Goal: Contribute content

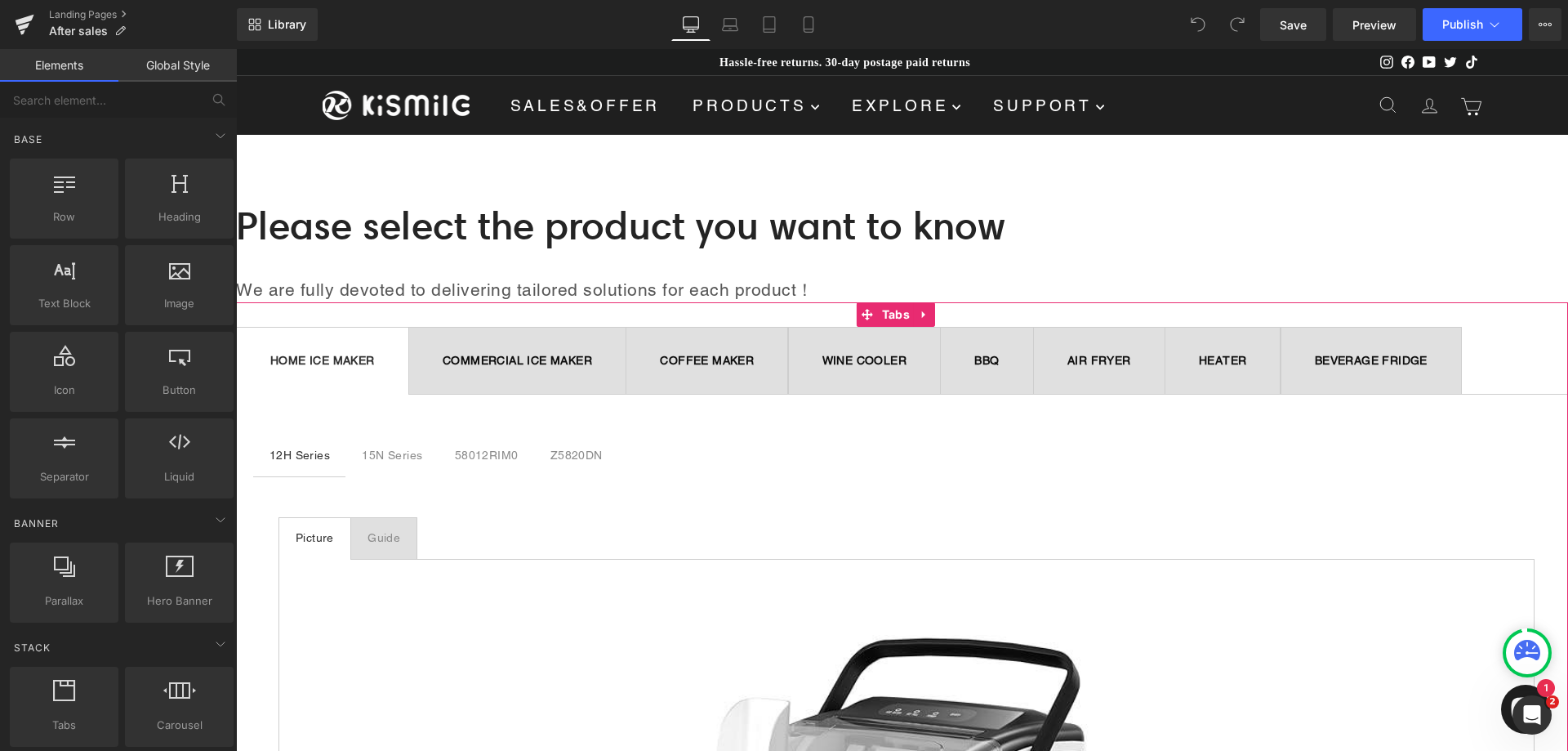
click at [1281, 394] on span "BEVERAGE FRIDGE Text Block" at bounding box center [1371, 361] width 179 height 66
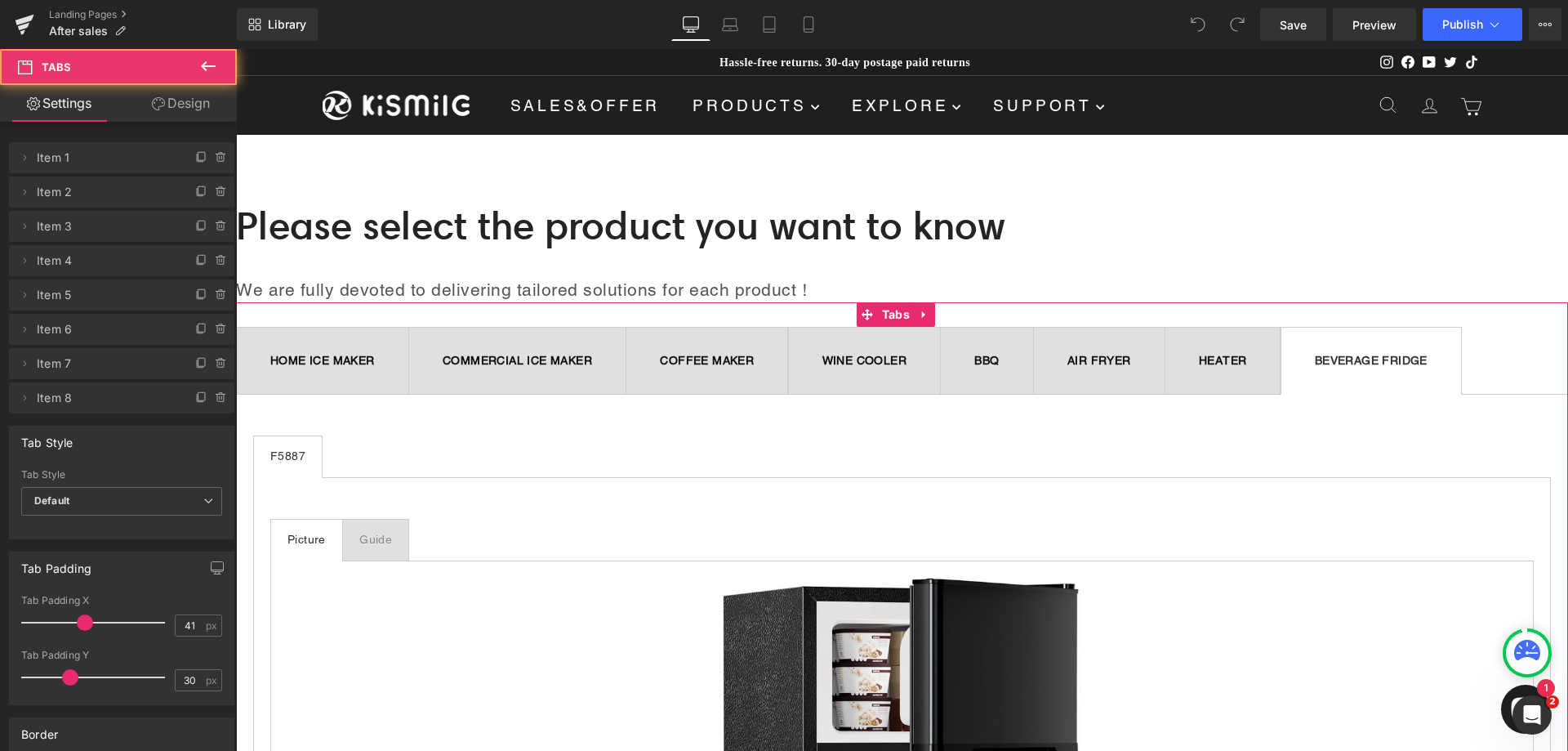
click at [444, 395] on ul "HOME ICE MAKER Text Block COMMERCIAL ICE MAKER Text Block COFFEE MAKER Text Blo…" at bounding box center [902, 361] width 1332 height 68
click at [897, 313] on span "Tabs" at bounding box center [896, 315] width 36 height 25
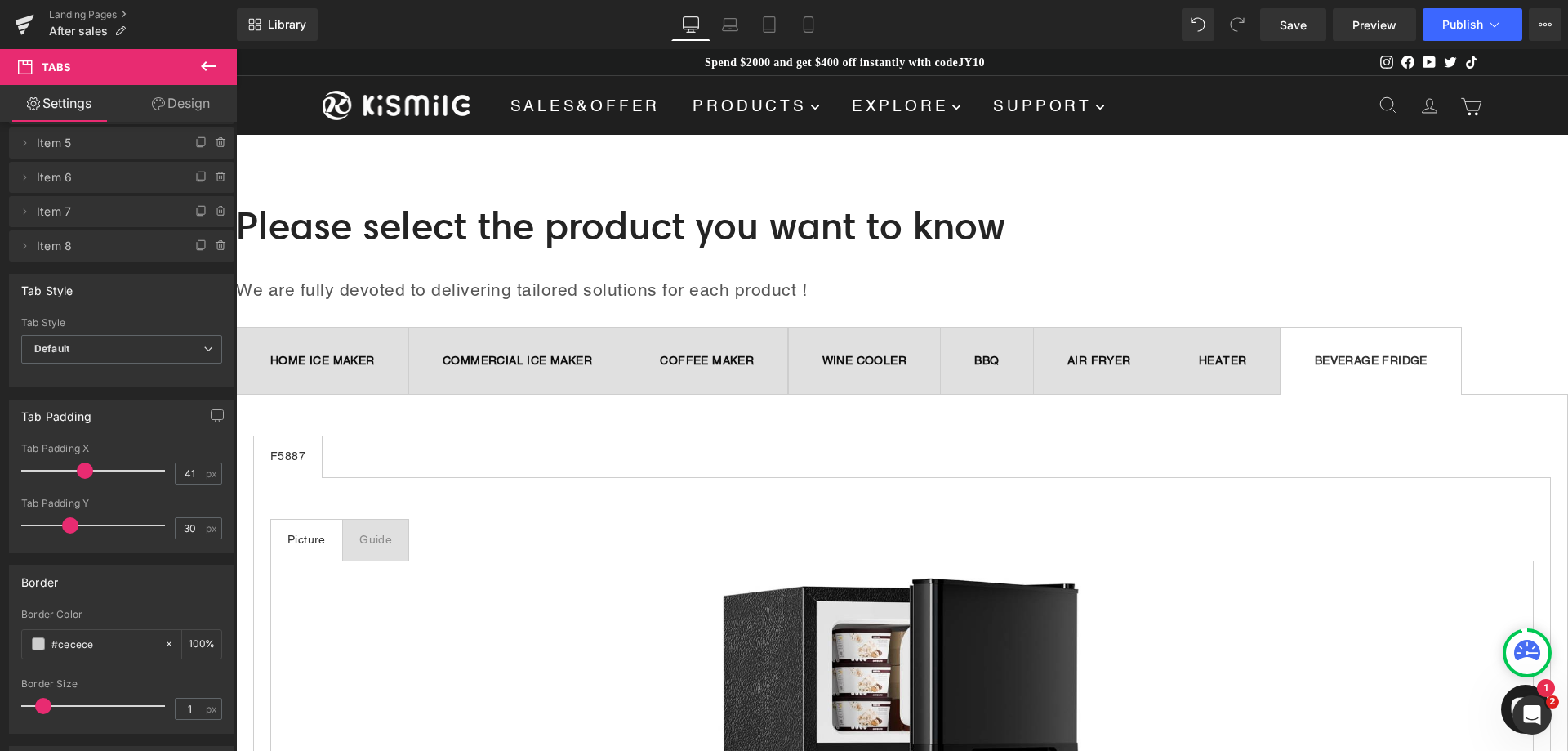
scroll to position [163, 0]
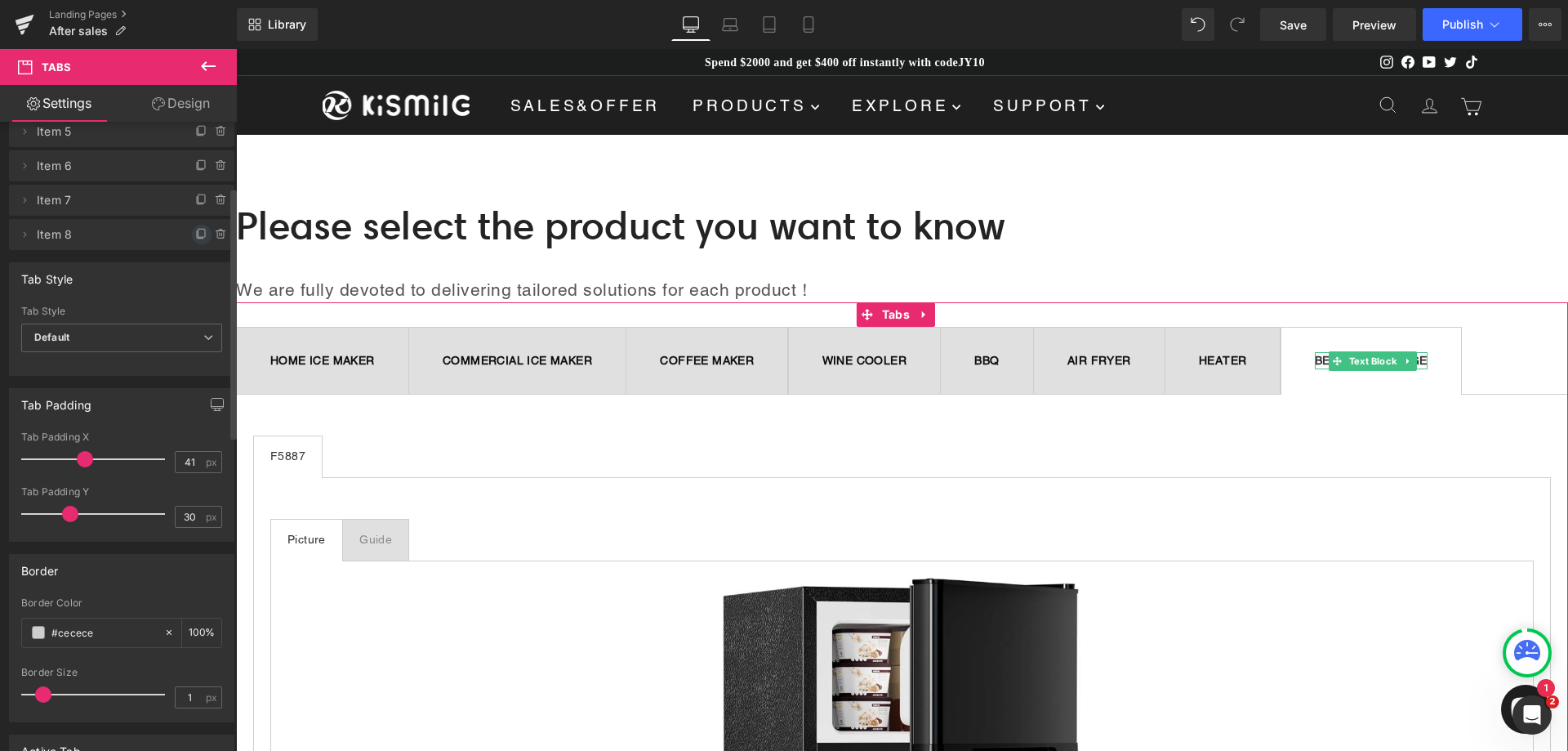
click at [199, 237] on icon at bounding box center [202, 233] width 7 height 8
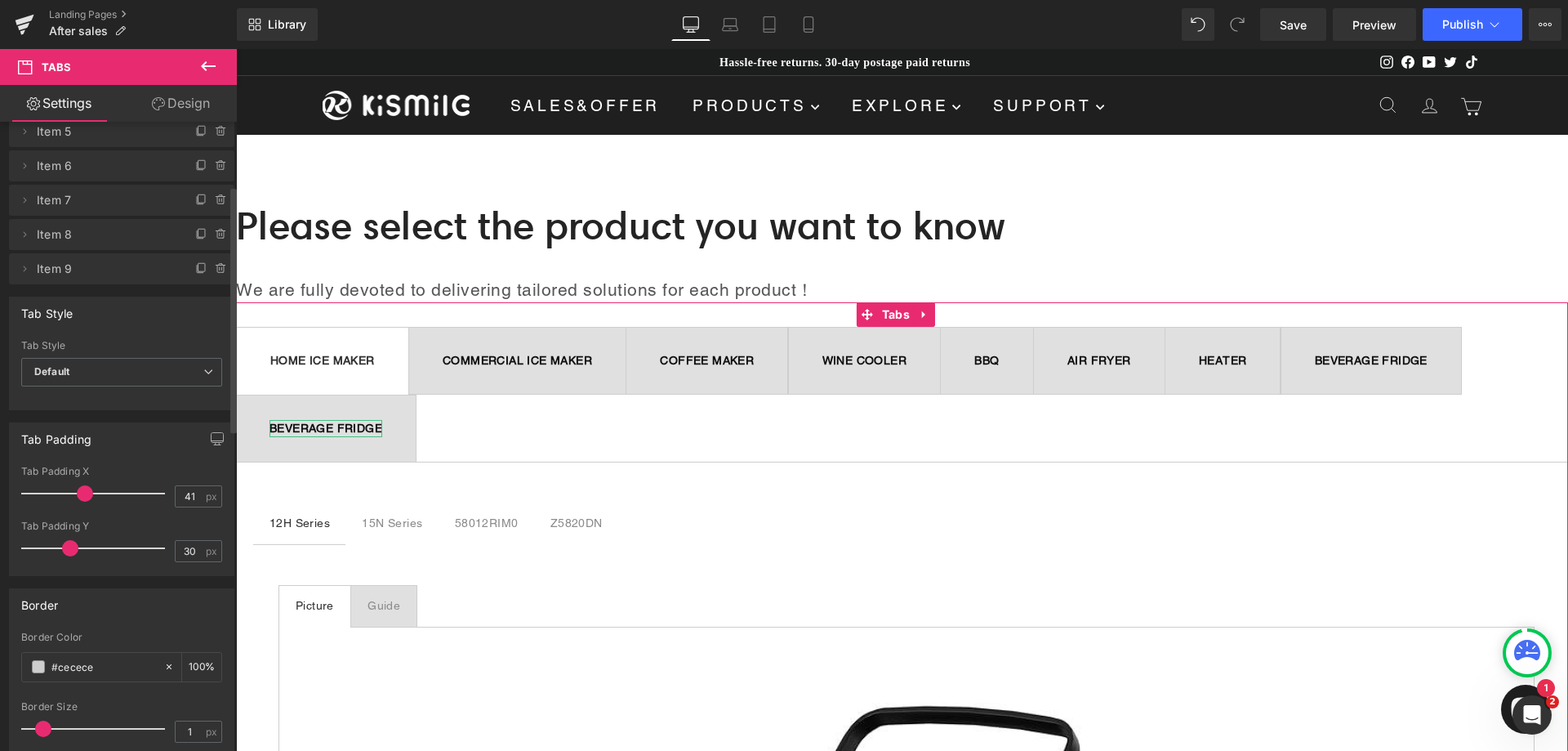
click at [382, 425] on b "BEVERAGE FRIDGE" at bounding box center [325, 428] width 113 height 13
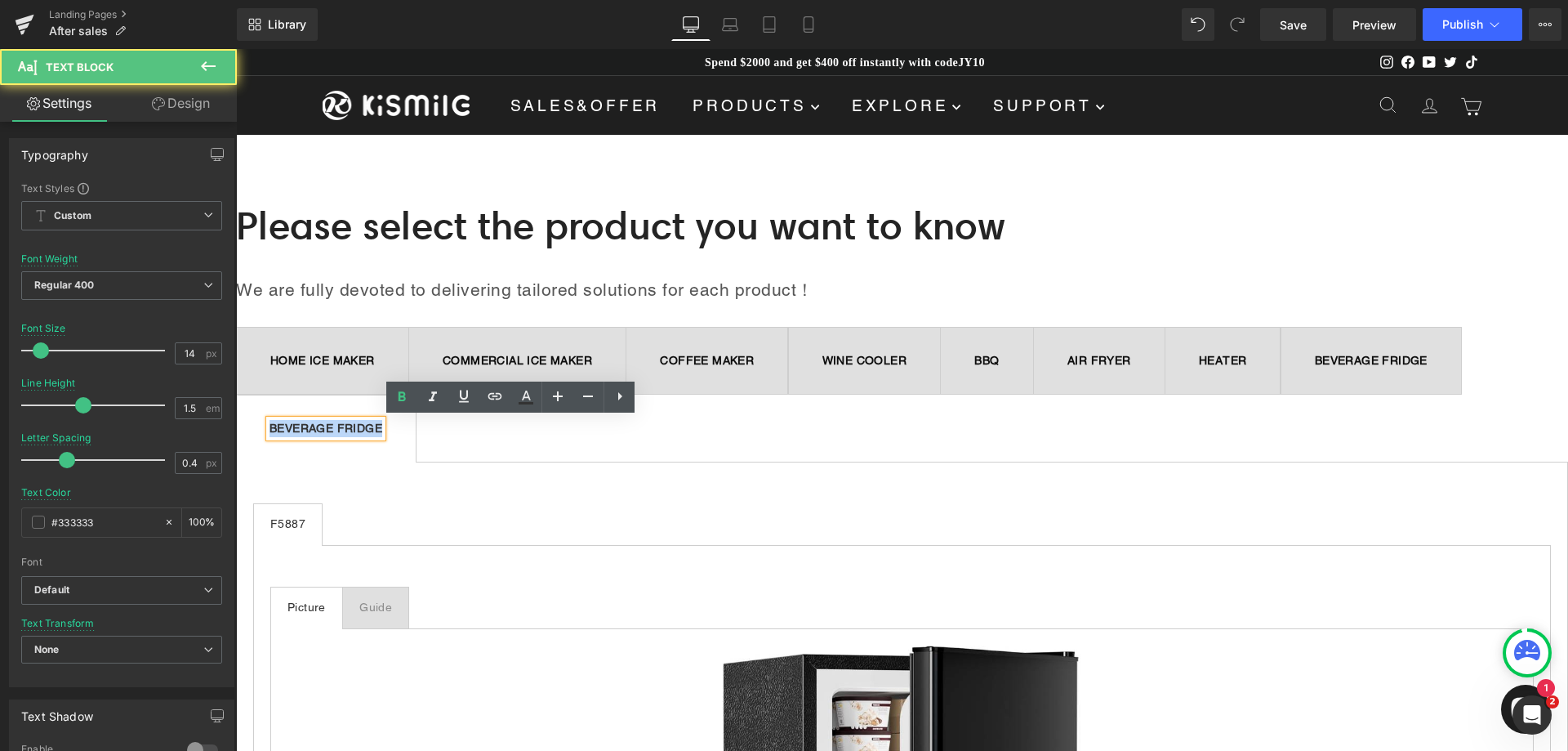
drag, startPoint x: 566, startPoint y: 427, endPoint x: 417, endPoint y: 403, distance: 150.9
click at [415, 410] on span "BEVERAGE FRIDGE Text Block" at bounding box center [326, 428] width 179 height 66
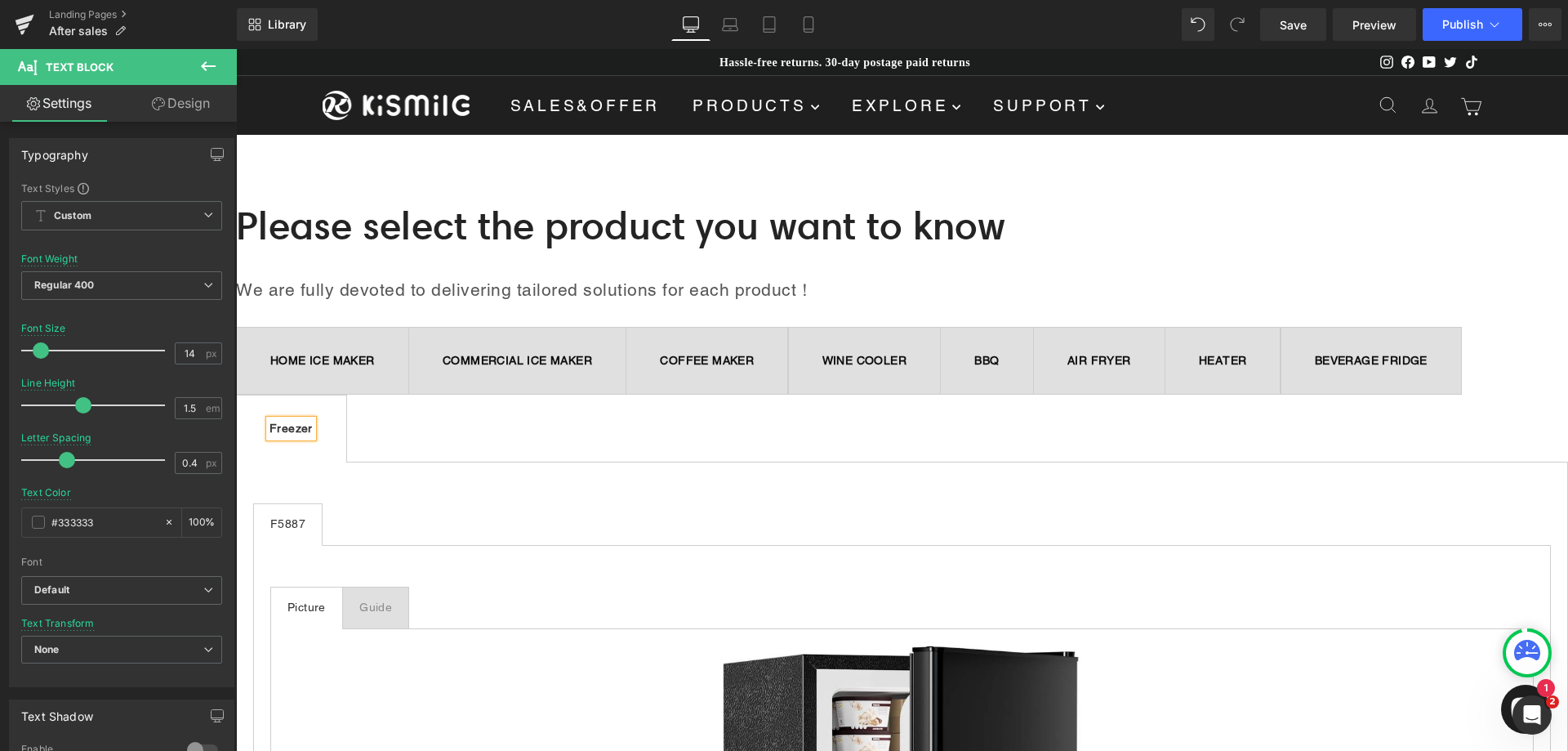
click at [604, 429] on ul "HOME ICE MAKER Text Block COMMERCIAL ICE MAKER Text Block COFFEE MAKER Text Blo…" at bounding box center [902, 395] width 1332 height 135
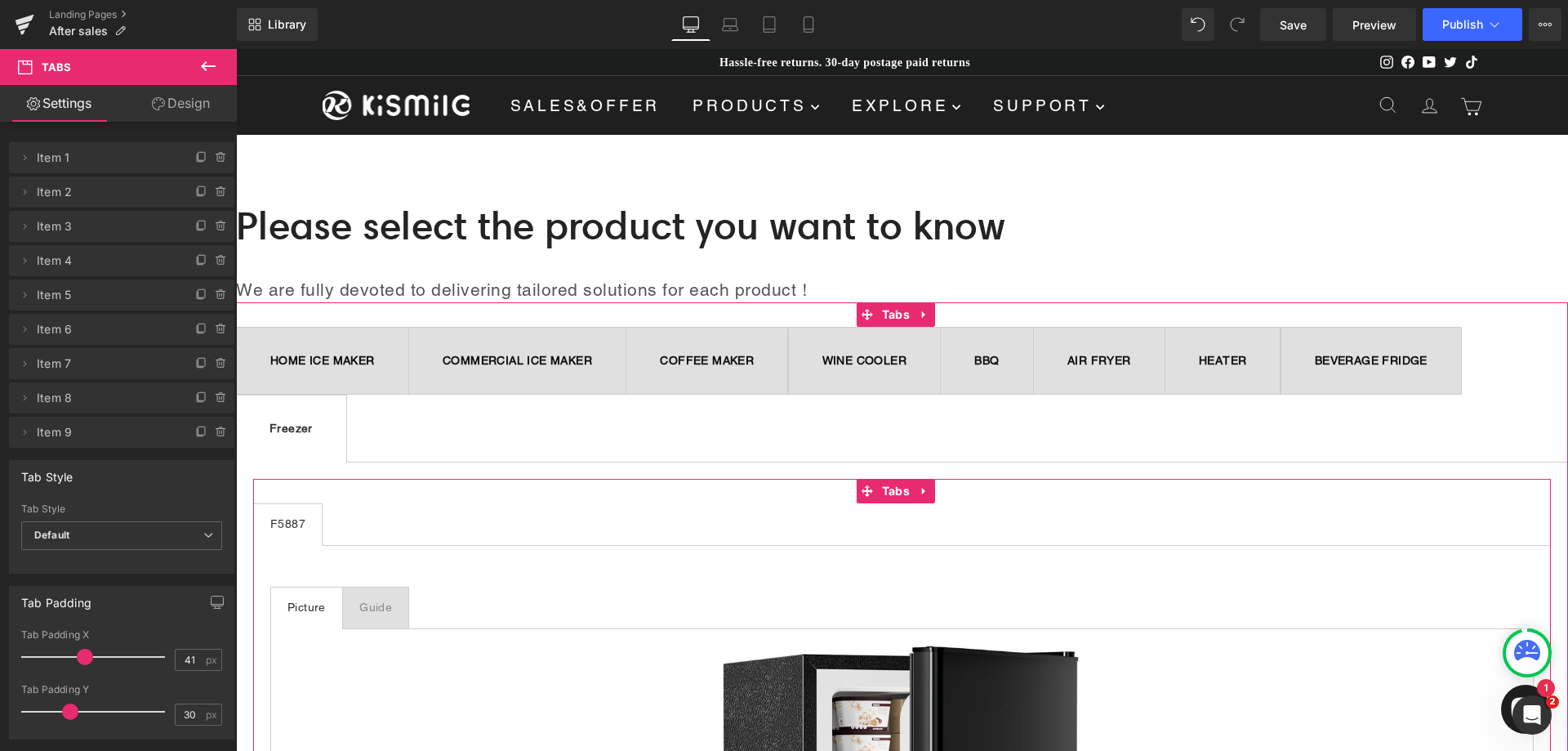
click at [236, 49] on div at bounding box center [236, 49] width 0 height 0
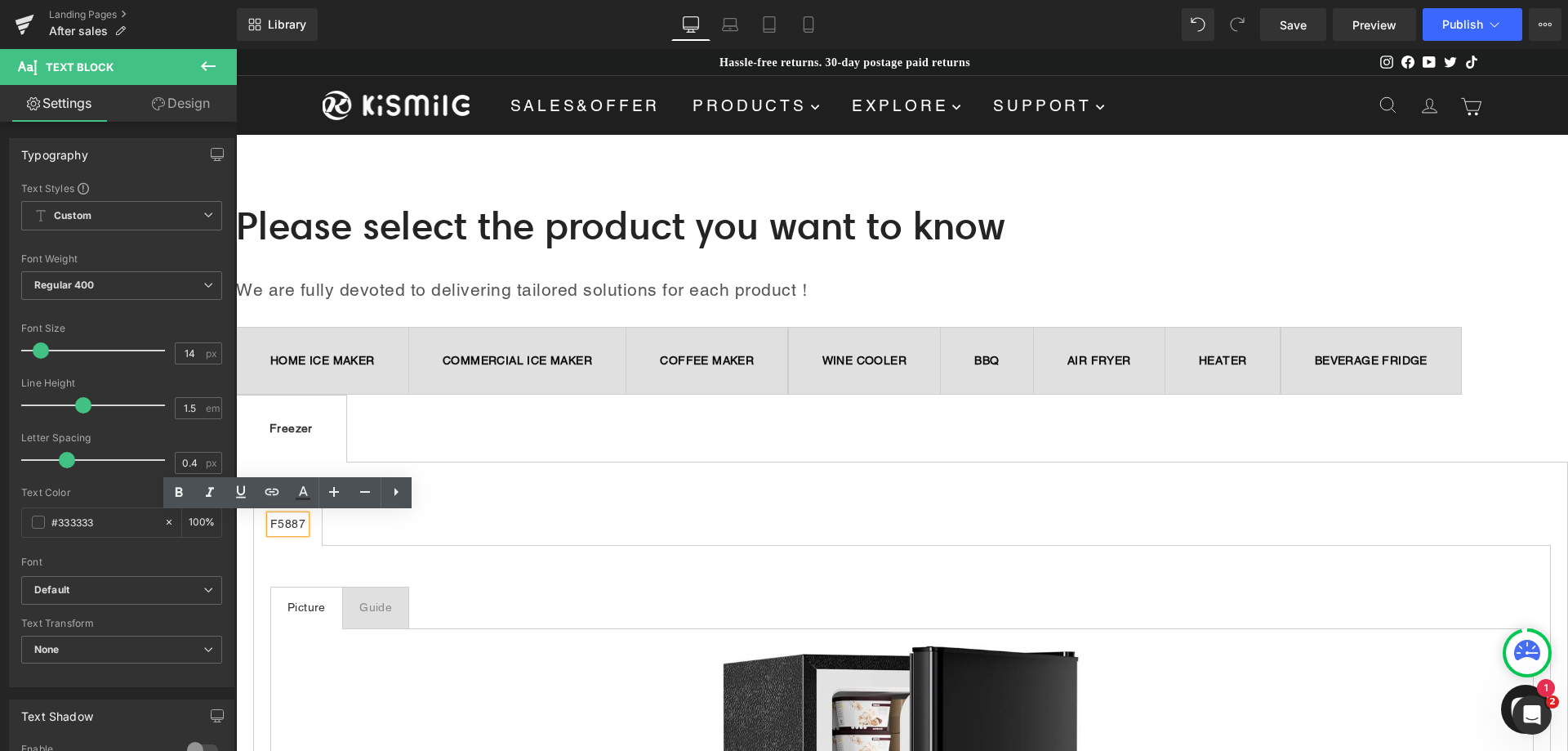
click at [293, 522] on div "F5887" at bounding box center [288, 524] width 36 height 17
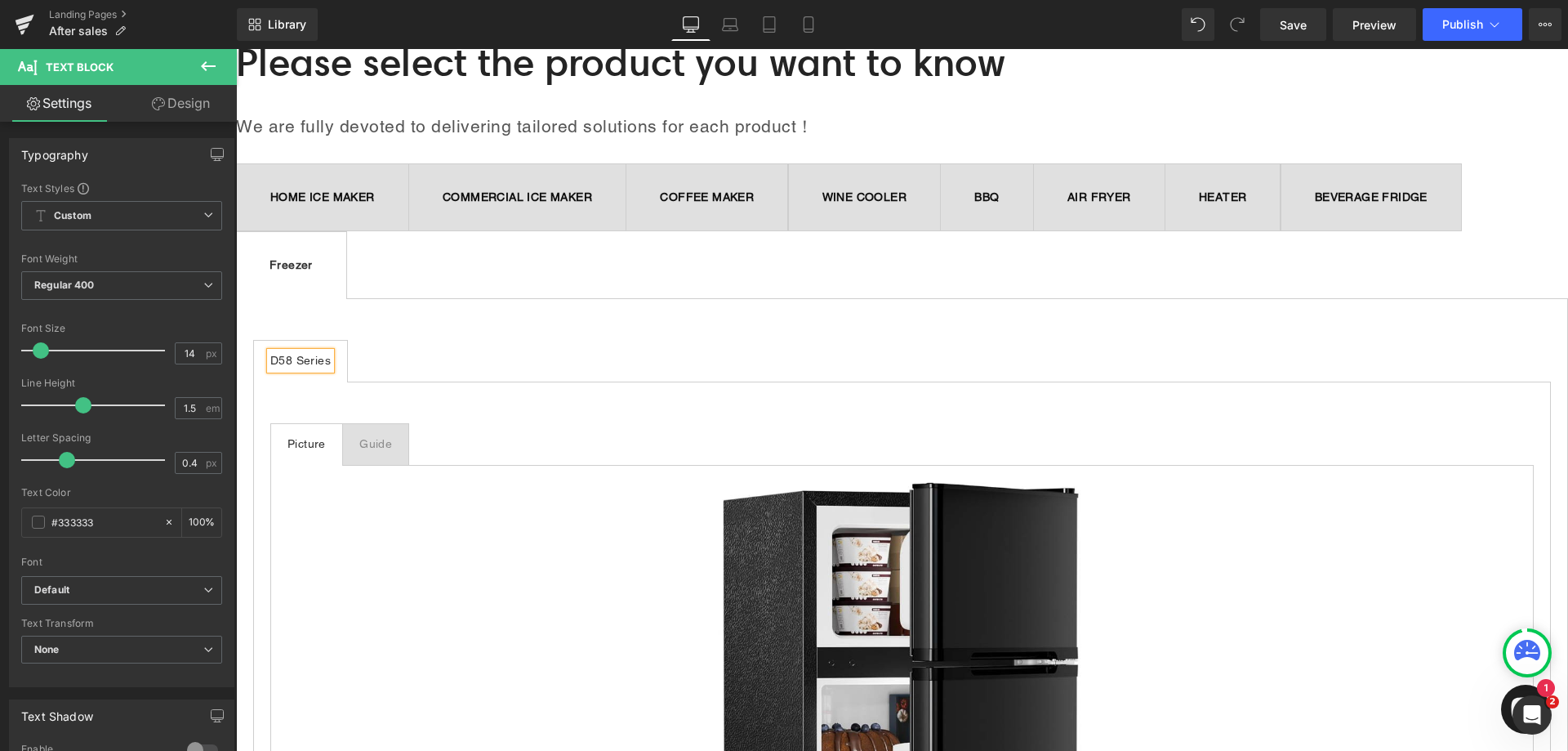
click at [376, 445] on div "Guide" at bounding box center [376, 444] width 33 height 17
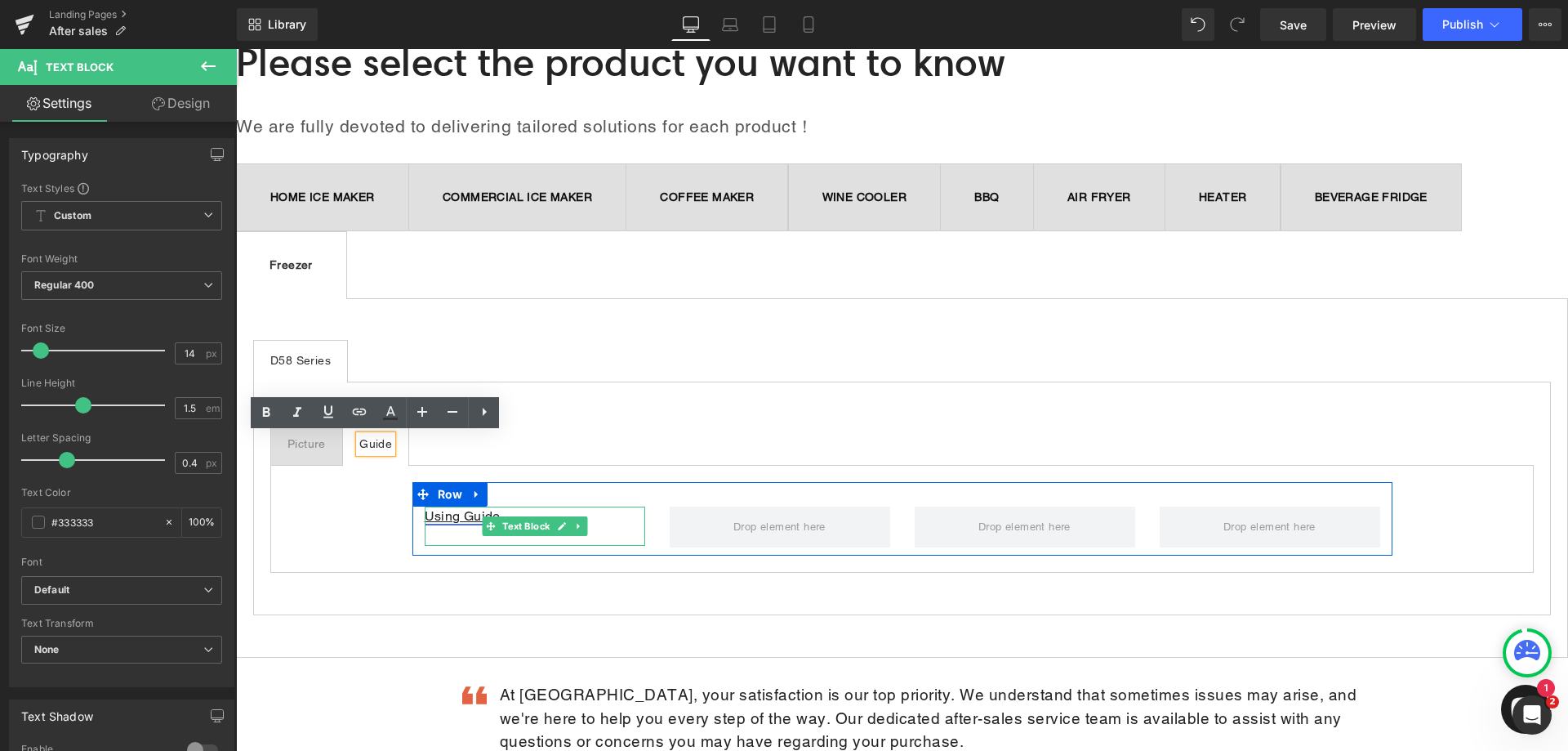
click at [453, 515] on link "Using Guide" at bounding box center [463, 516] width 76 height 15
click at [557, 526] on icon at bounding box center [561, 527] width 9 height 10
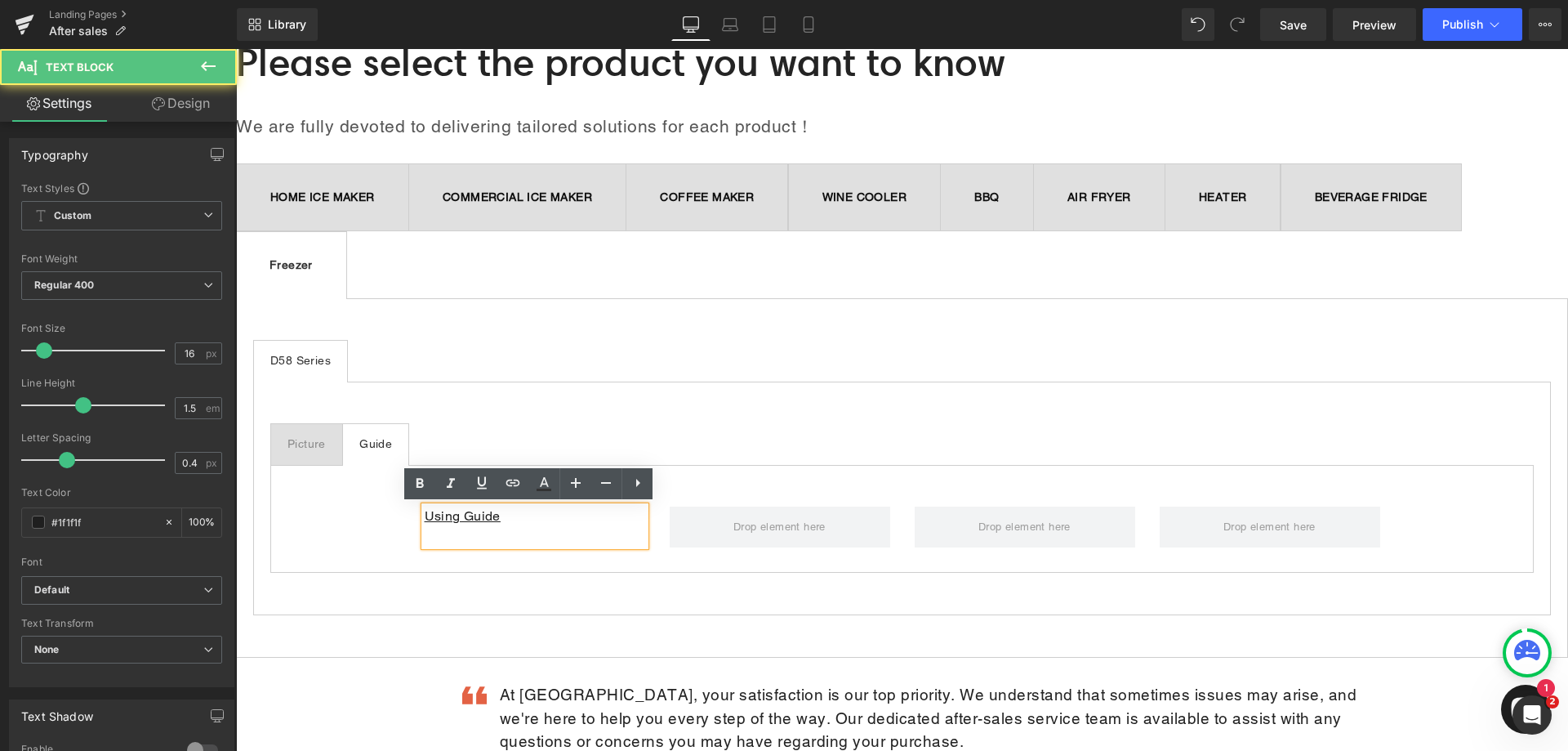
click at [494, 515] on p "Using Guide" at bounding box center [535, 516] width 221 height 19
click at [495, 517] on p "Using Guide" at bounding box center [535, 516] width 221 height 19
click at [425, 517] on p "Using Guide" at bounding box center [535, 516] width 221 height 19
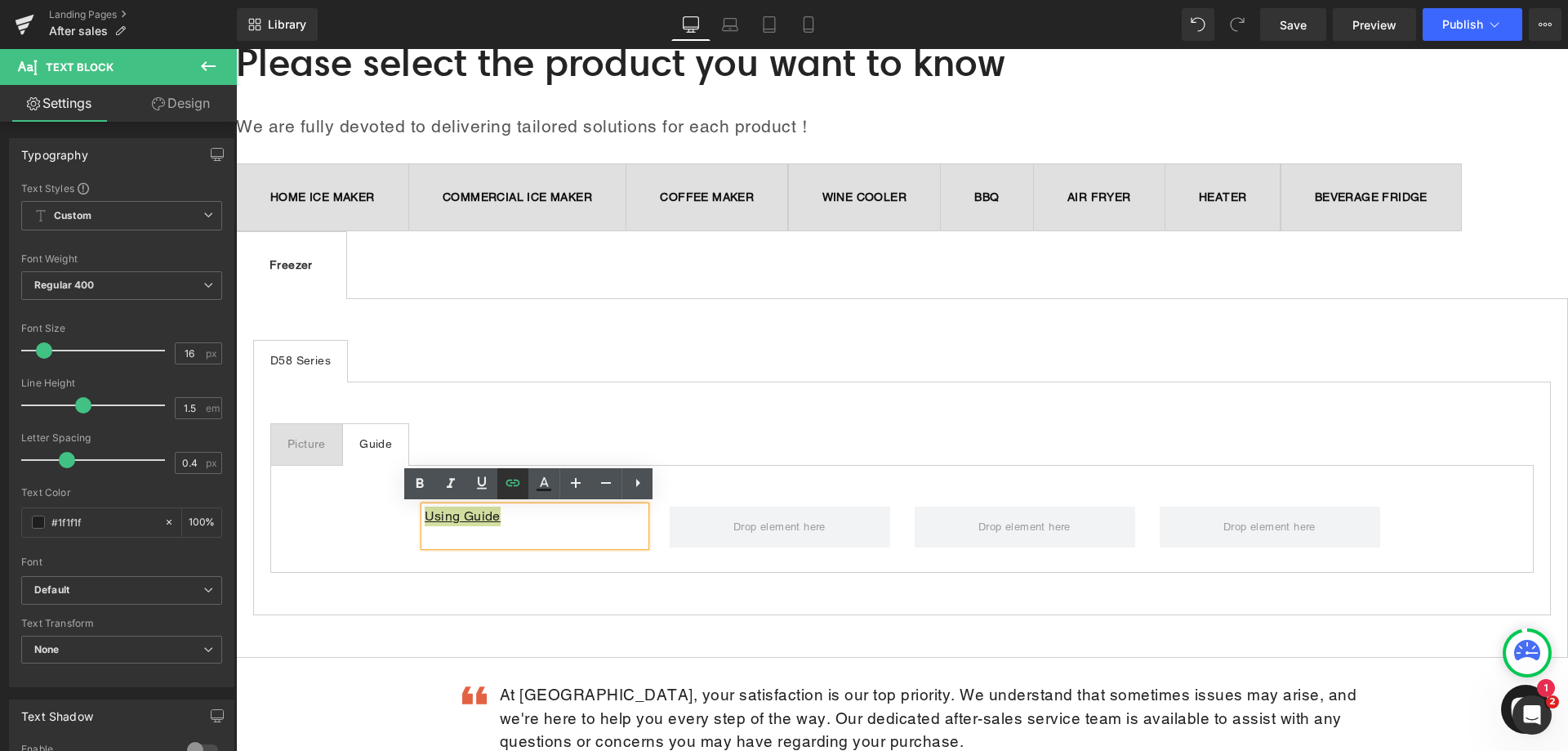
click at [508, 478] on icon at bounding box center [513, 483] width 19 height 19
click at [508, 554] on input "[URL][DOMAIN_NAME]" at bounding box center [536, 549] width 251 height 41
paste input "4gP0OS82M6U"
type input "[URL][DOMAIN_NAME]"
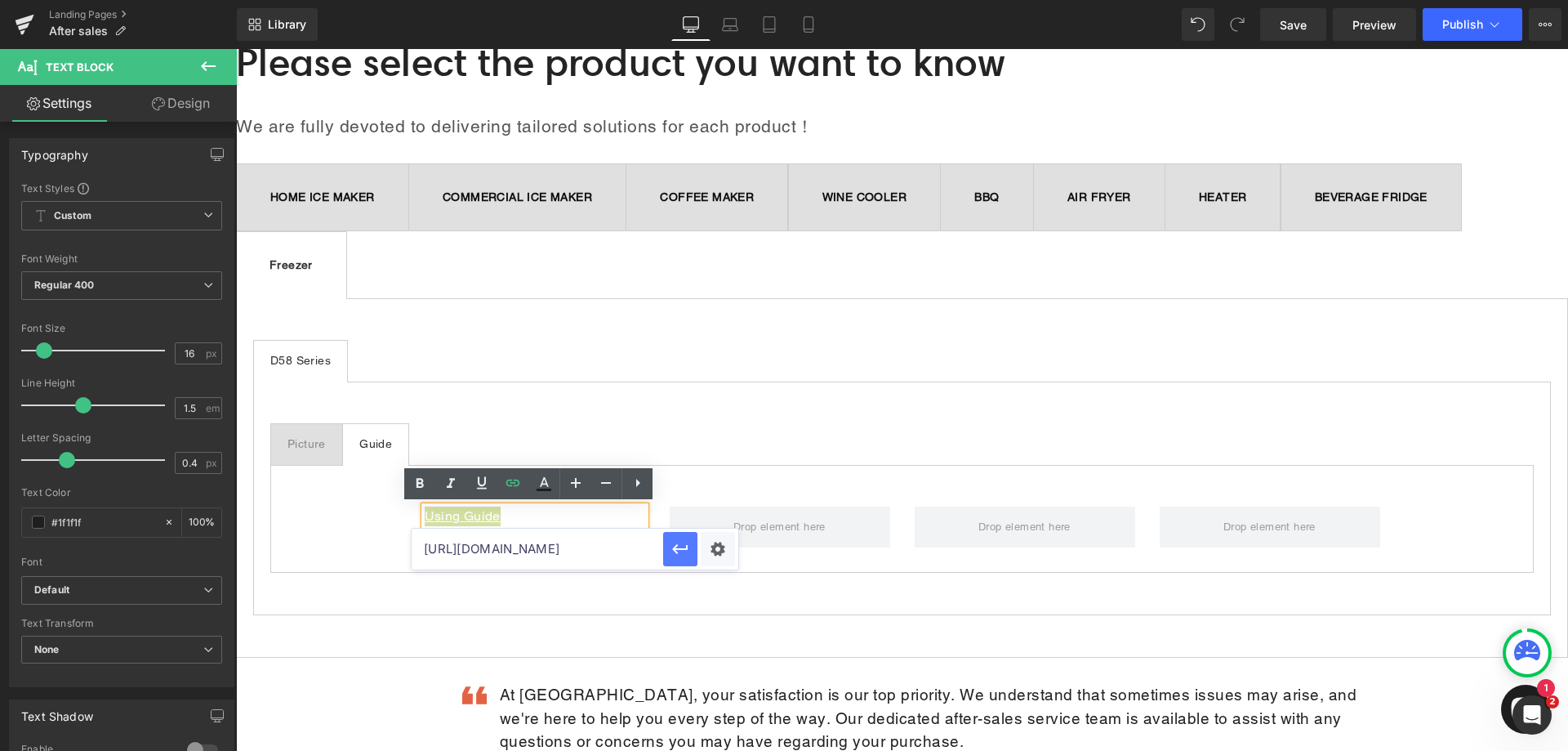
click at [678, 550] on icon "button" at bounding box center [679, 550] width 15 height 10
click at [310, 441] on div "Picture" at bounding box center [306, 444] width 38 height 17
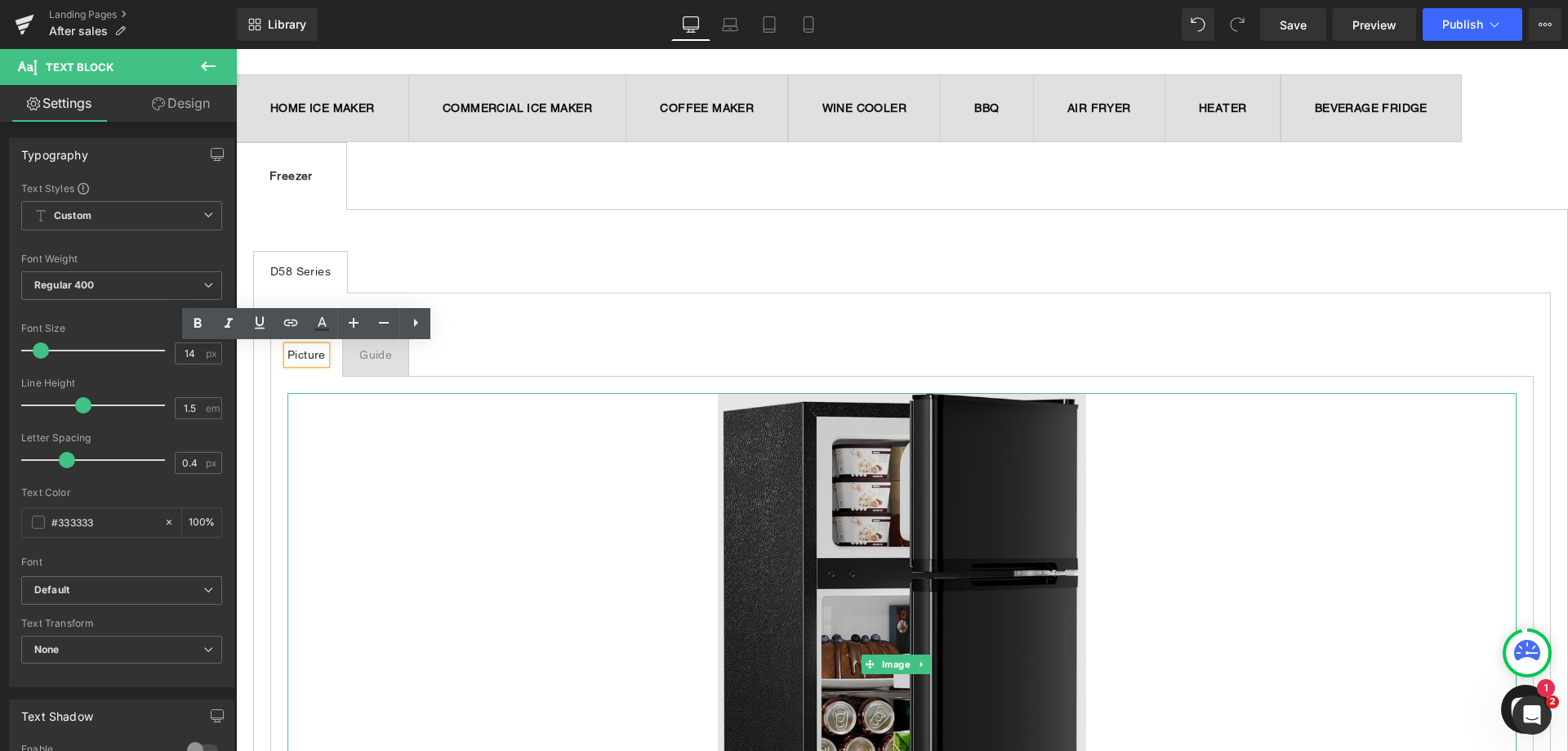
scroll to position [409, 0]
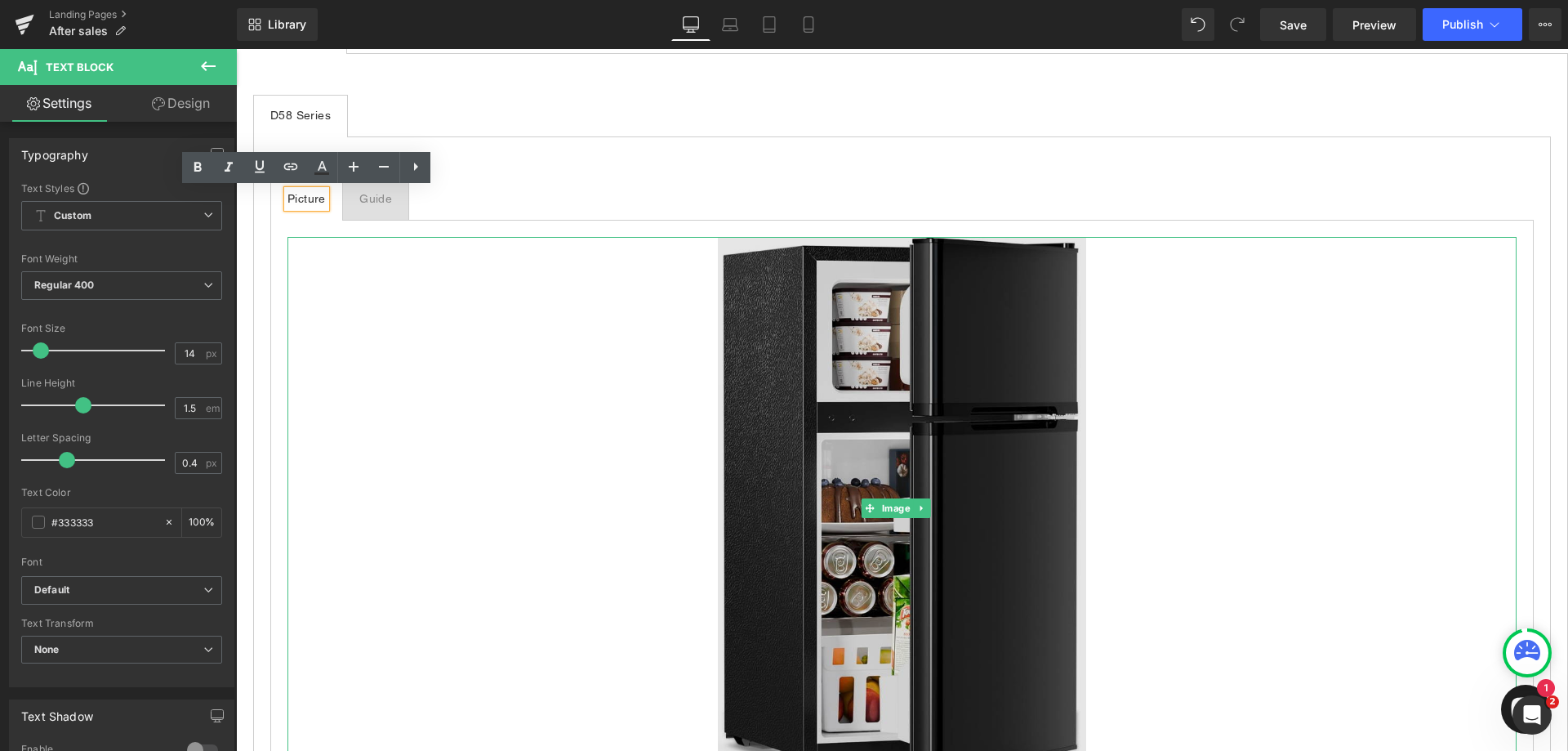
click at [957, 498] on img at bounding box center [902, 507] width 369 height 541
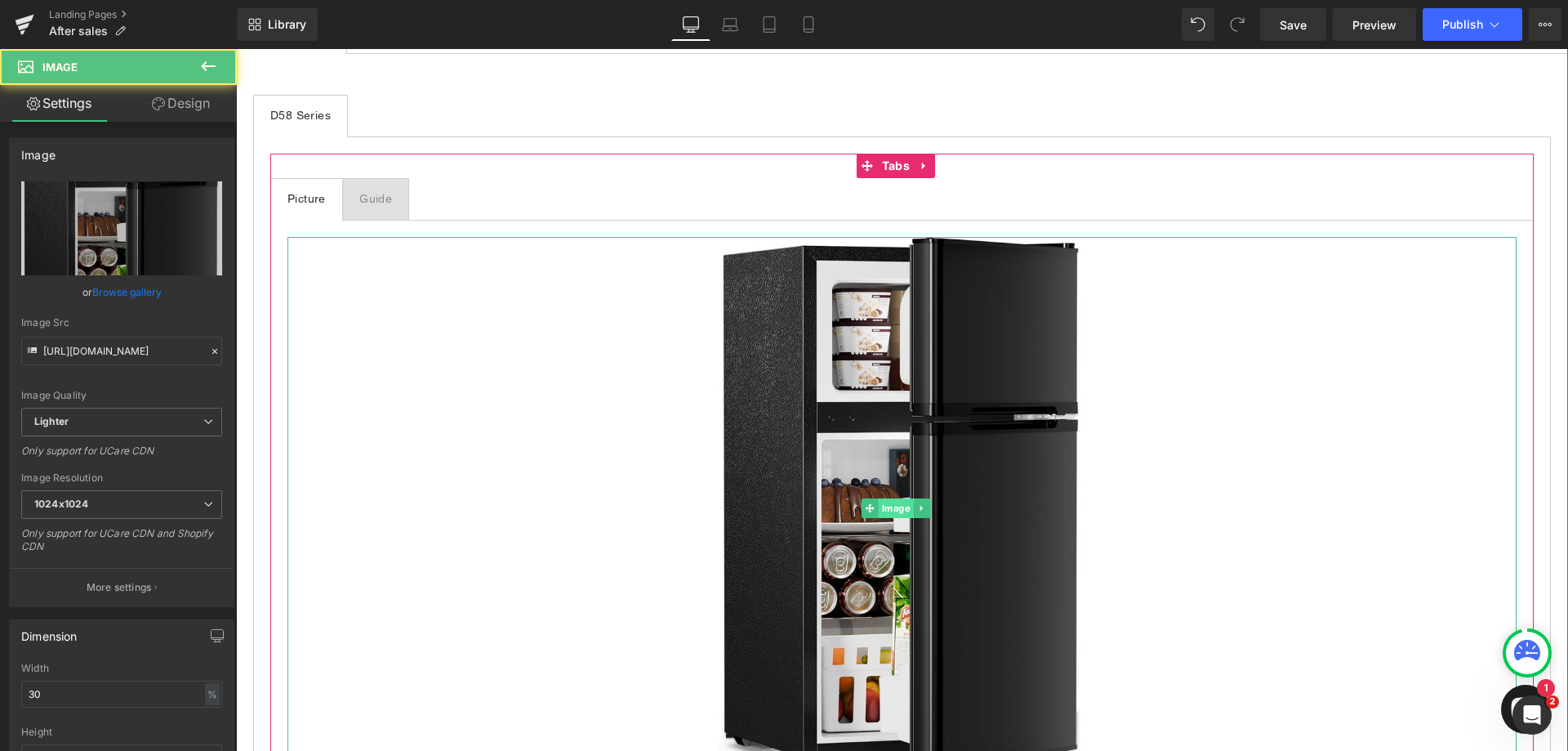
click at [894, 504] on span "Image" at bounding box center [897, 508] width 36 height 19
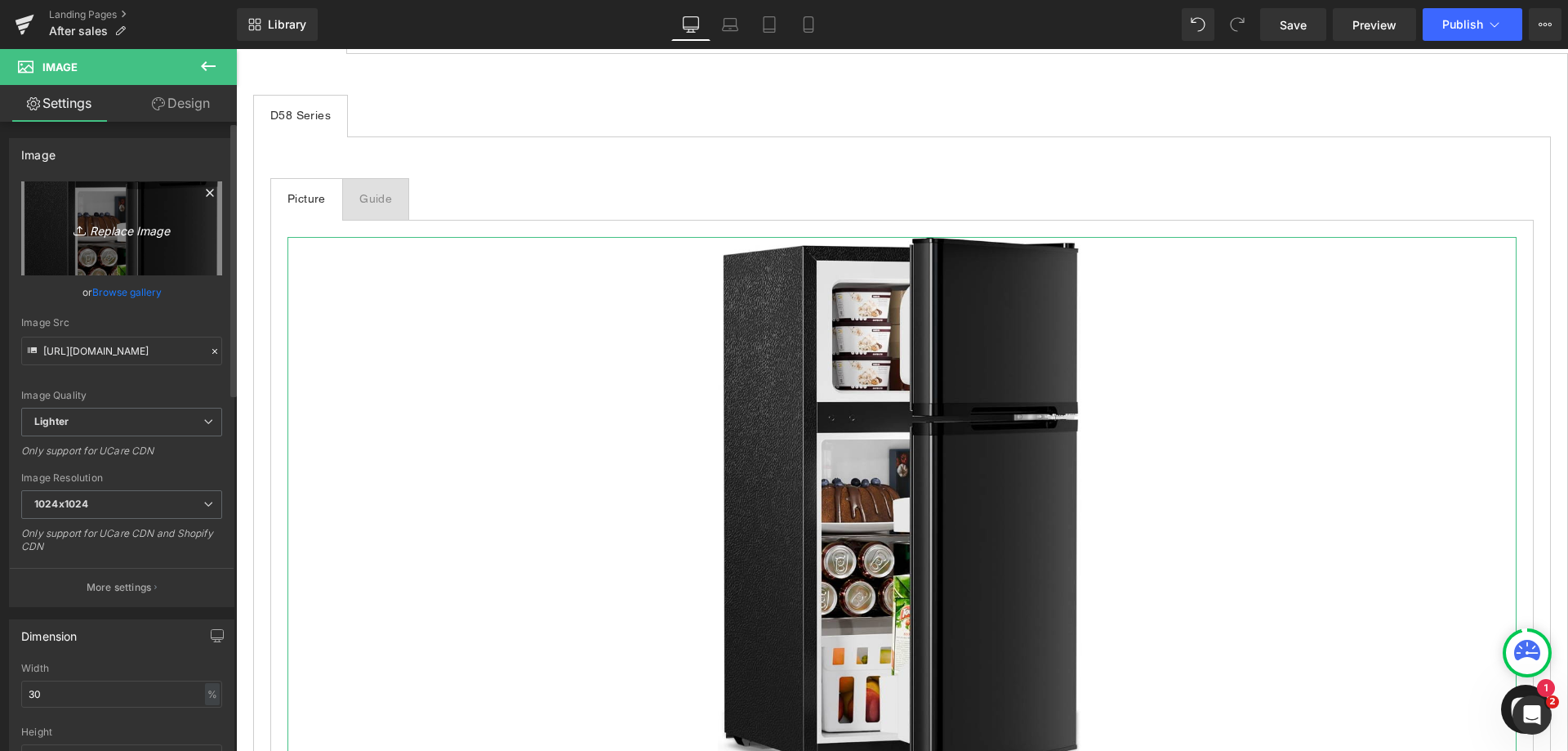
click at [104, 224] on icon "Replace Image" at bounding box center [122, 229] width 130 height 20
type input "C:\fakepath\D5897(1).jpg"
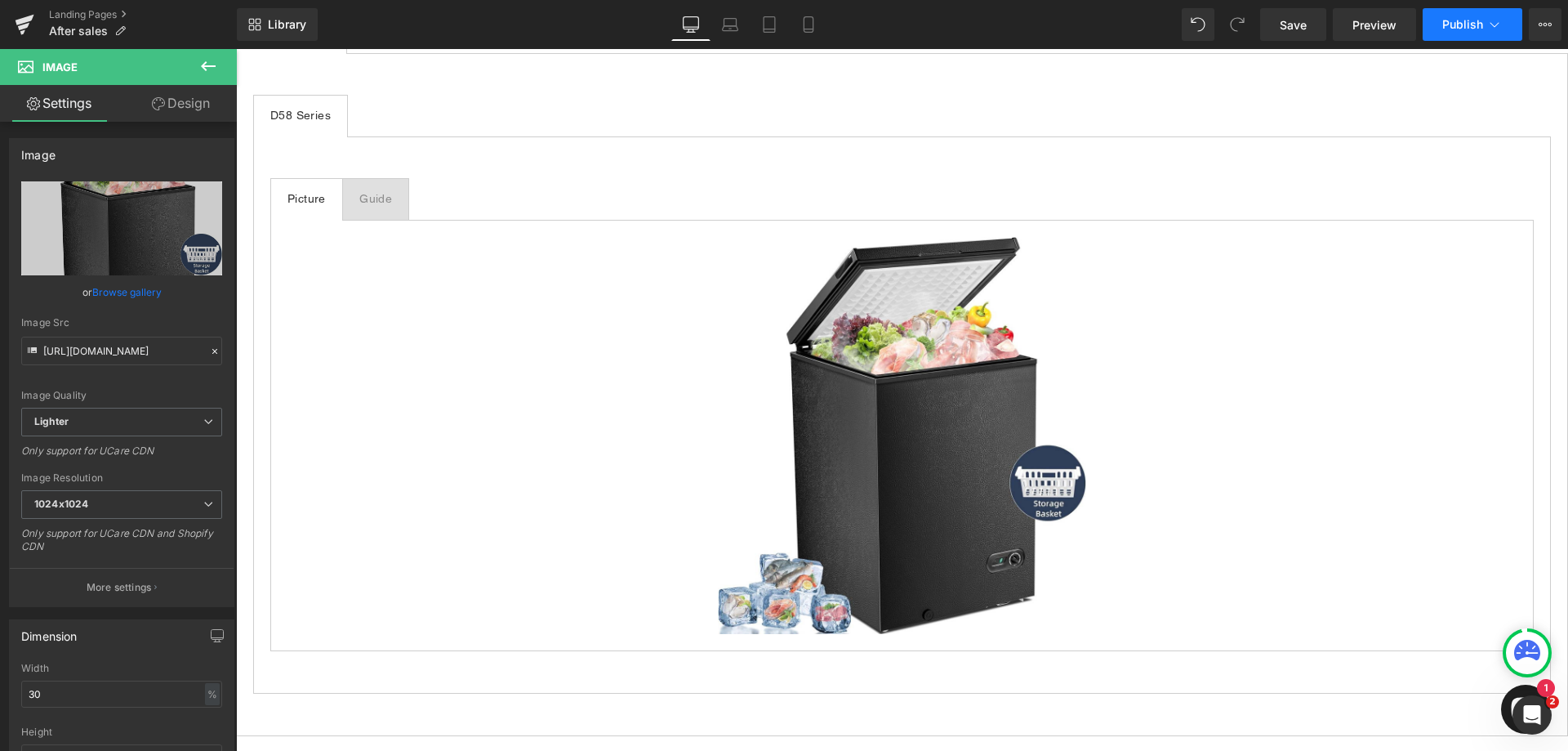
click at [1478, 29] on span "Publish" at bounding box center [1462, 24] width 41 height 13
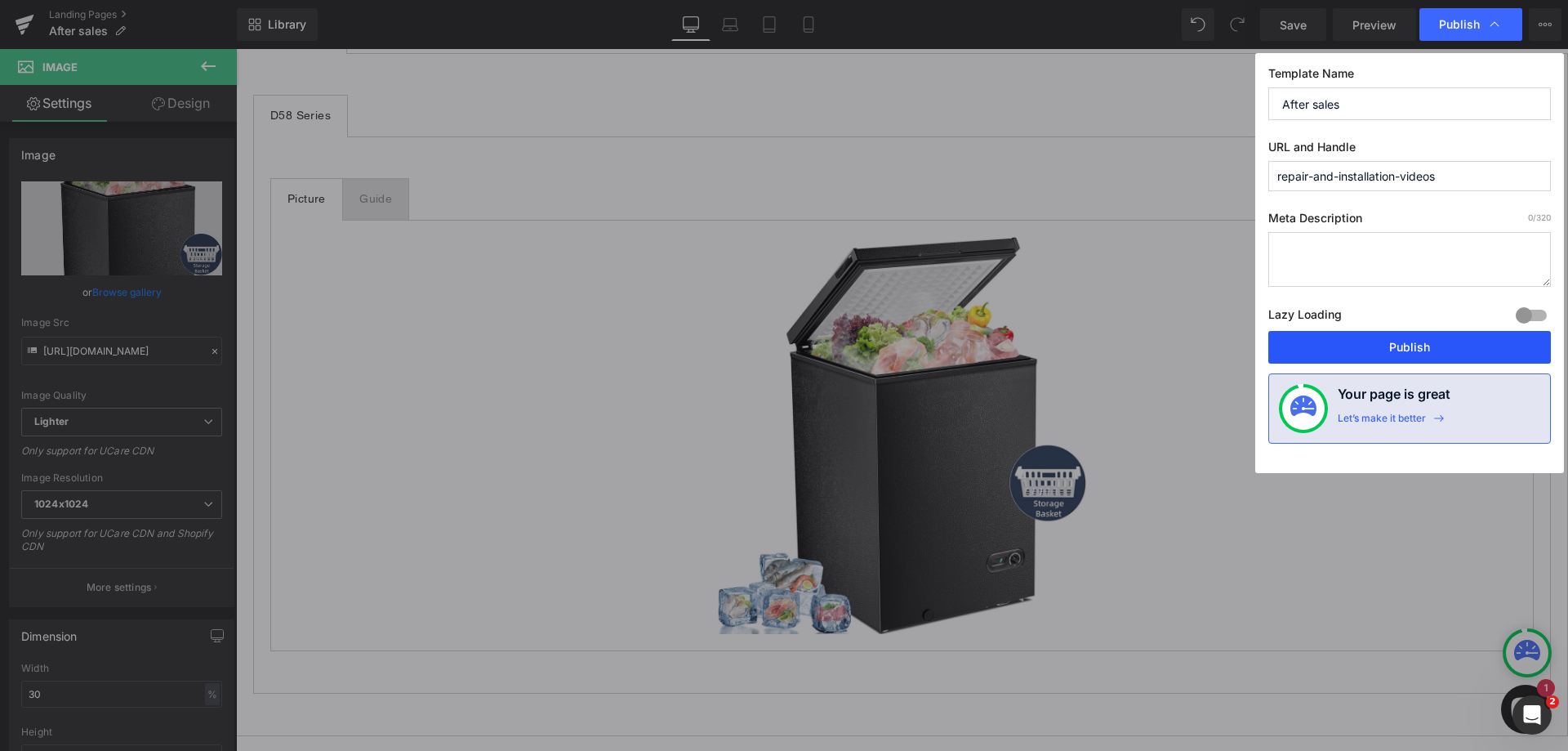
click at [1418, 351] on button "Publish" at bounding box center [1410, 347] width 283 height 33
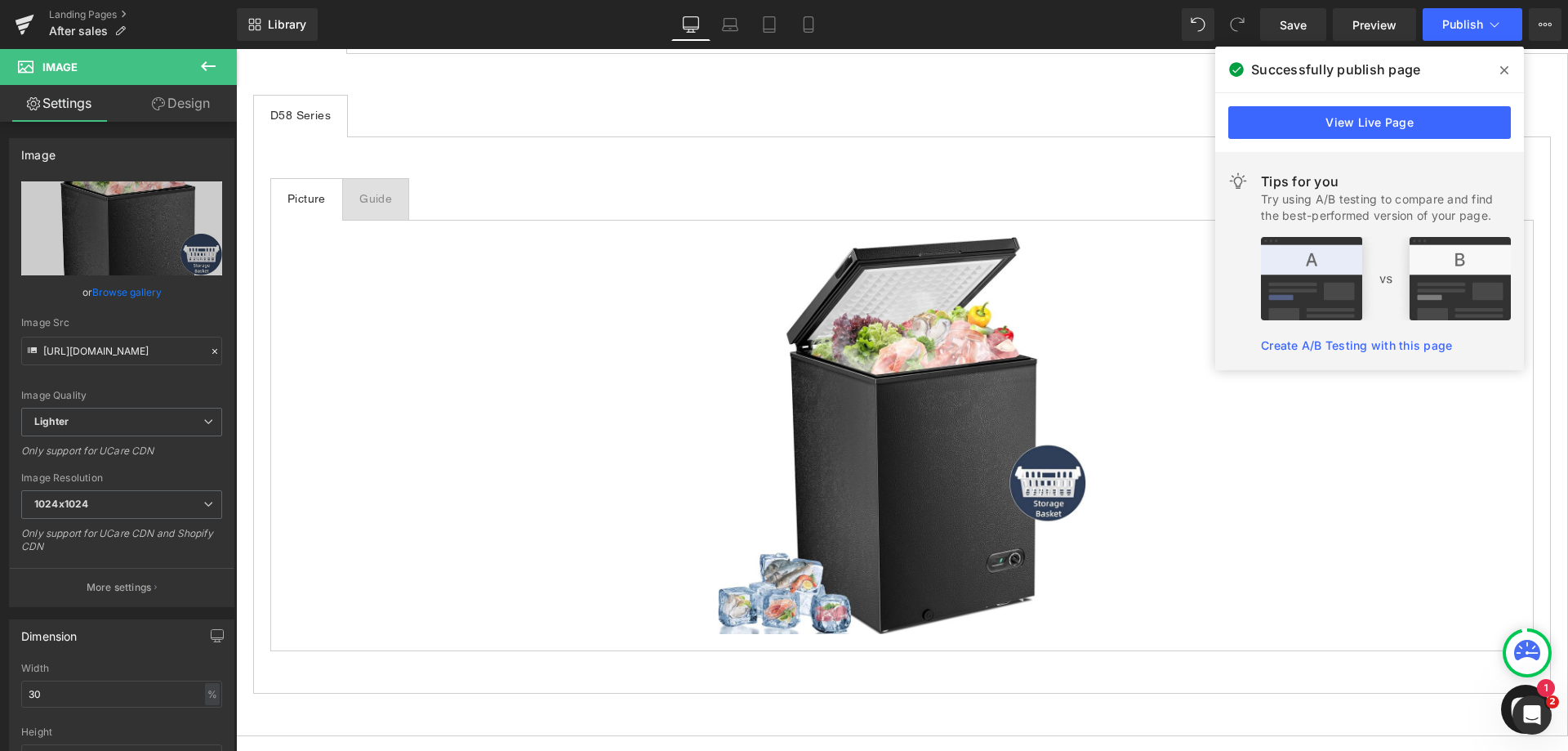
click at [1499, 69] on span at bounding box center [1504, 70] width 26 height 26
